Goal: Navigation & Orientation: Find specific page/section

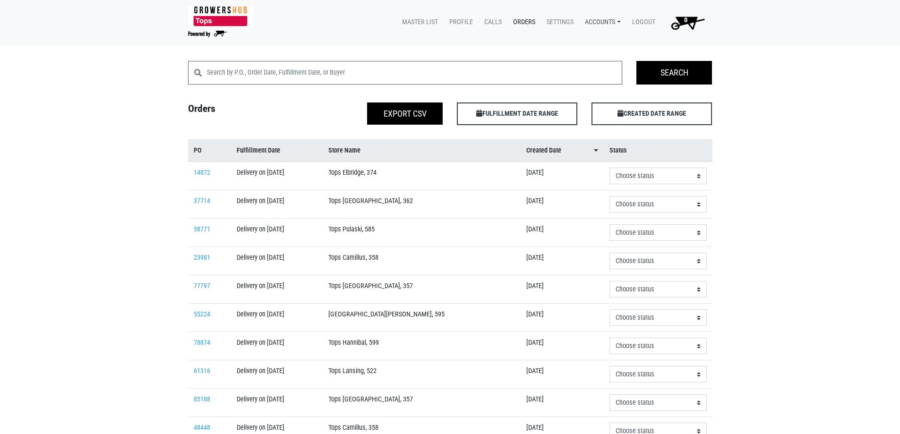
click at [591, 20] on link "Accounts" at bounding box center [600, 22] width 47 height 18
click at [622, 37] on link "[PERSON_NAME] (Growers Hub)" at bounding box center [636, 44] width 116 height 14
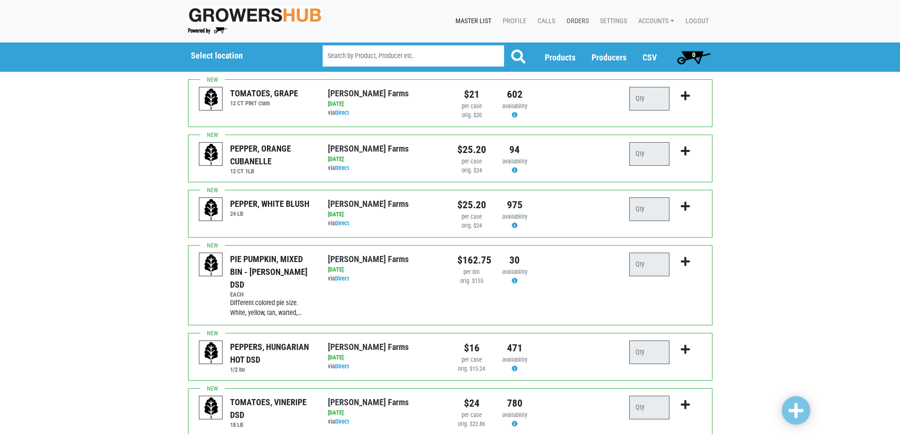
click at [573, 25] on link "Orders" at bounding box center [576, 21] width 34 height 18
